Goal: Task Accomplishment & Management: Manage account settings

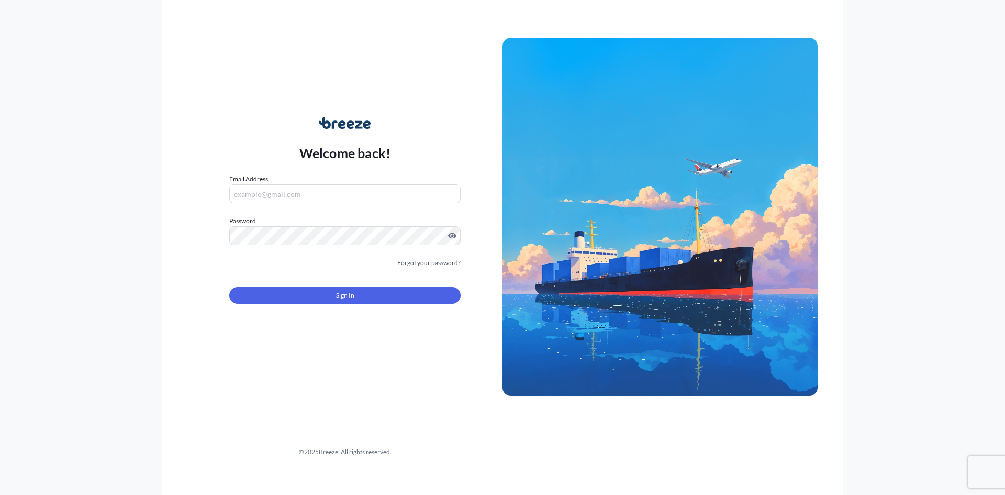
click at [262, 198] on input "Email Address" at bounding box center [344, 193] width 231 height 19
type input "[PERSON_NAME][EMAIL_ADDRESS][PERSON_NAME][DOMAIN_NAME]"
click at [378, 303] on button "Sign In" at bounding box center [344, 295] width 231 height 17
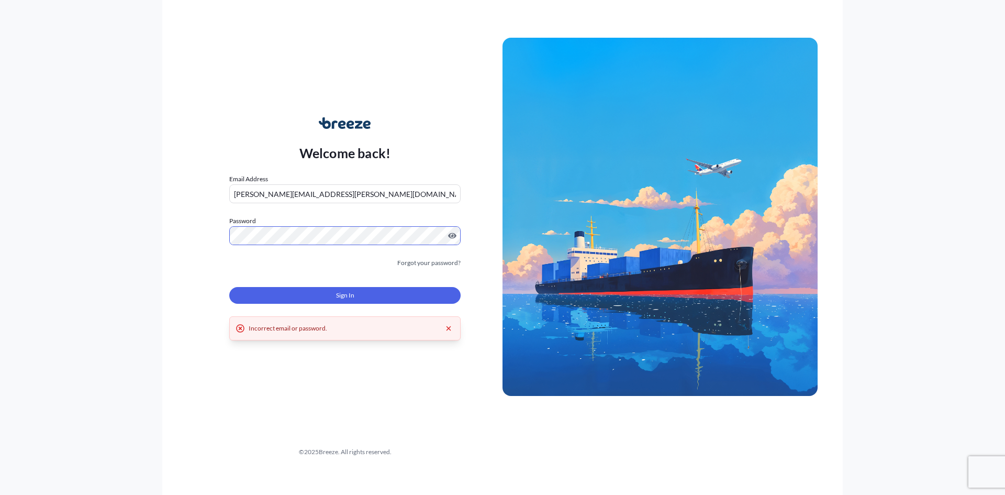
click at [126, 240] on div "Welcome back! Email Address [PERSON_NAME][EMAIL_ADDRESS][PERSON_NAME][DOMAIN_NA…" at bounding box center [502, 247] width 1005 height 495
click at [318, 285] on div "Sign In" at bounding box center [344, 292] width 231 height 23
click at [320, 293] on button "Sign In" at bounding box center [344, 295] width 231 height 17
click at [151, 289] on div "Welcome back! Email Address [PERSON_NAME][EMAIL_ADDRESS][PERSON_NAME][DOMAIN_NA…" at bounding box center [502, 247] width 1005 height 495
